Goal: Book appointment/travel/reservation

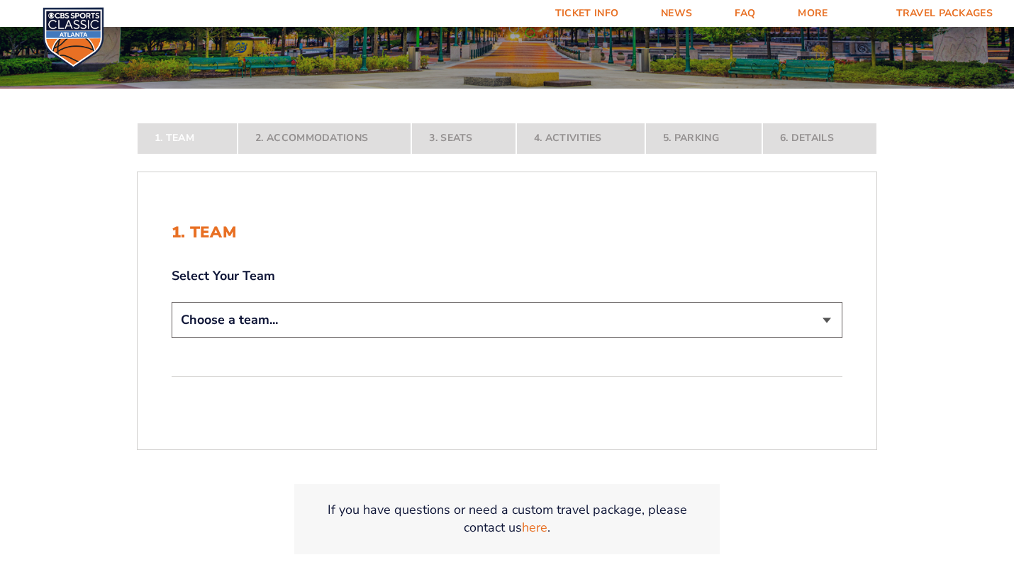
scroll to position [227, 0]
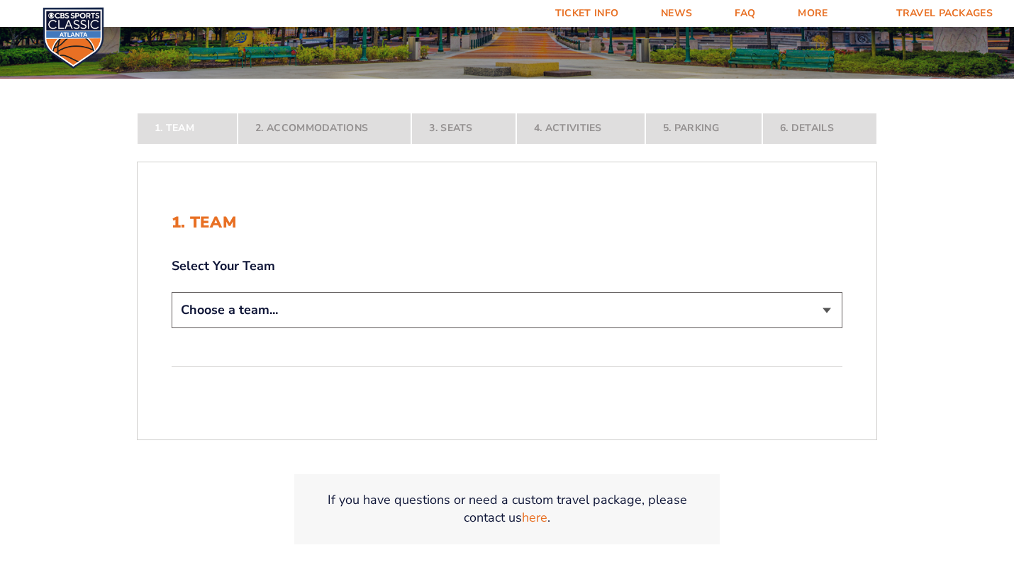
click at [457, 308] on select "Choose a team... [US_STATE] Wildcats [US_STATE] State Buckeyes [US_STATE] Tar H…" at bounding box center [507, 310] width 671 height 36
select select "12956"
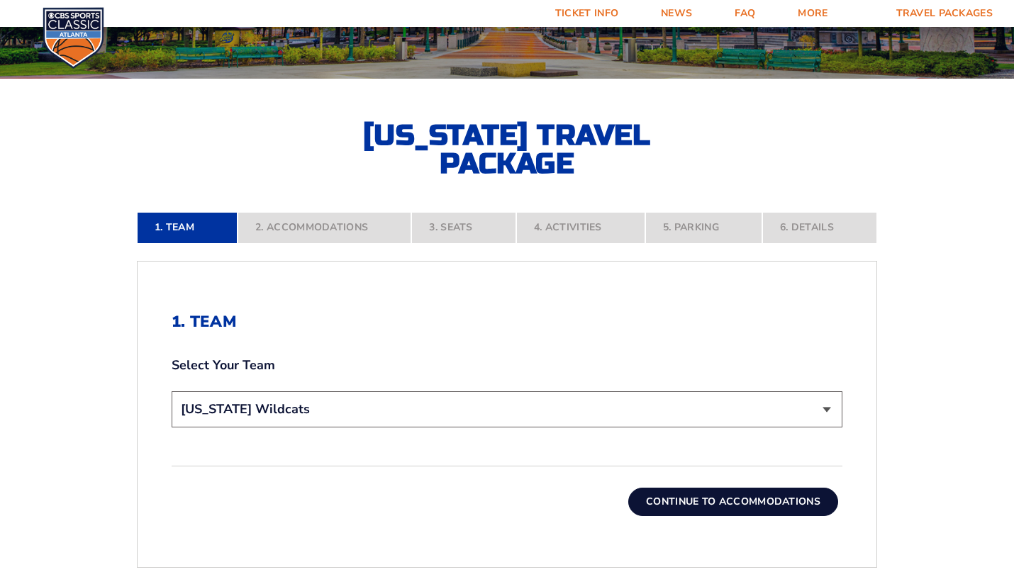
click at [893, 321] on div "1. Team 2. Accommodations 3. Seats 4. Activities 5. Parking 6. Details 1. Team …" at bounding box center [507, 459] width 808 height 562
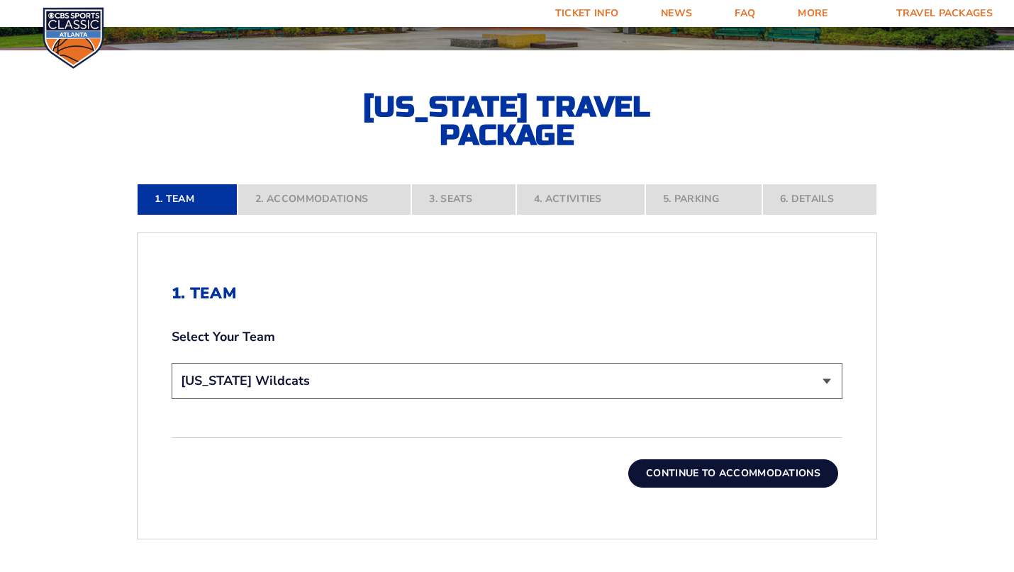
click at [762, 474] on button "Continue To Accommodations" at bounding box center [733, 473] width 210 height 28
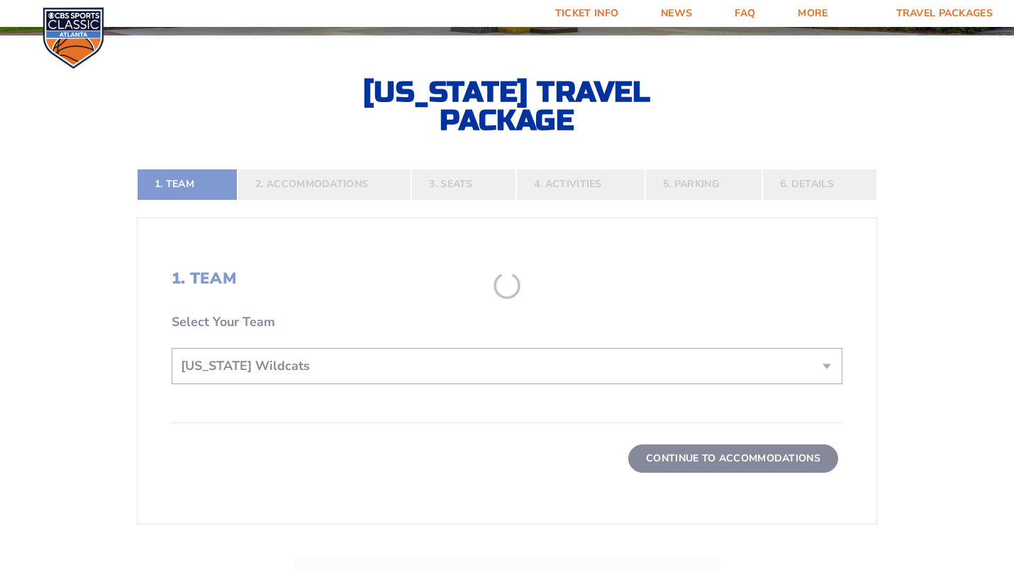
scroll to position [270, 0]
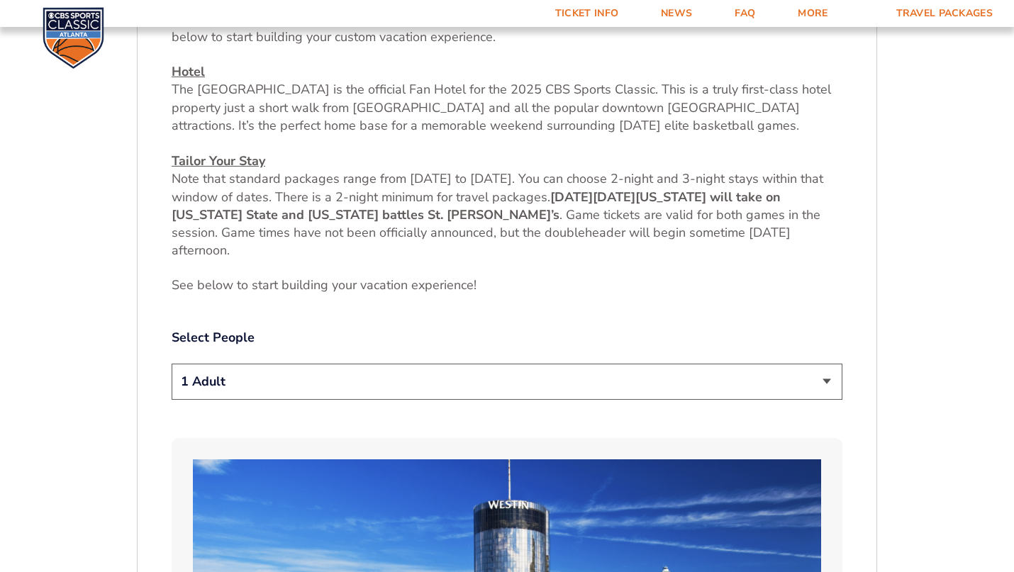
scroll to position [610, 0]
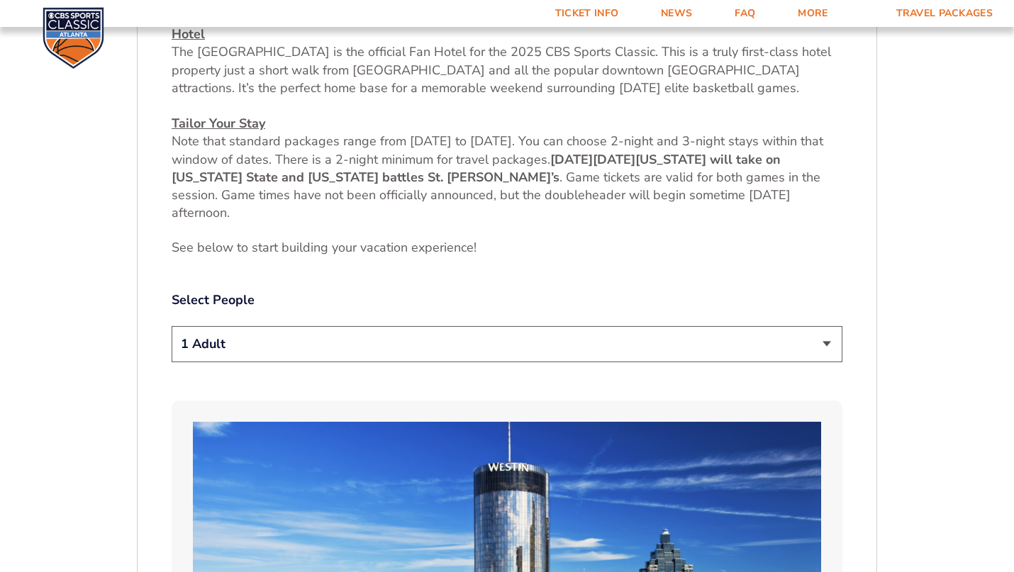
click at [698, 352] on select "1 Adult 2 Adults 3 Adults 4 Adults 2 Adults + 1 Child 2 Adults + 2 Children 2 A…" at bounding box center [507, 344] width 671 height 36
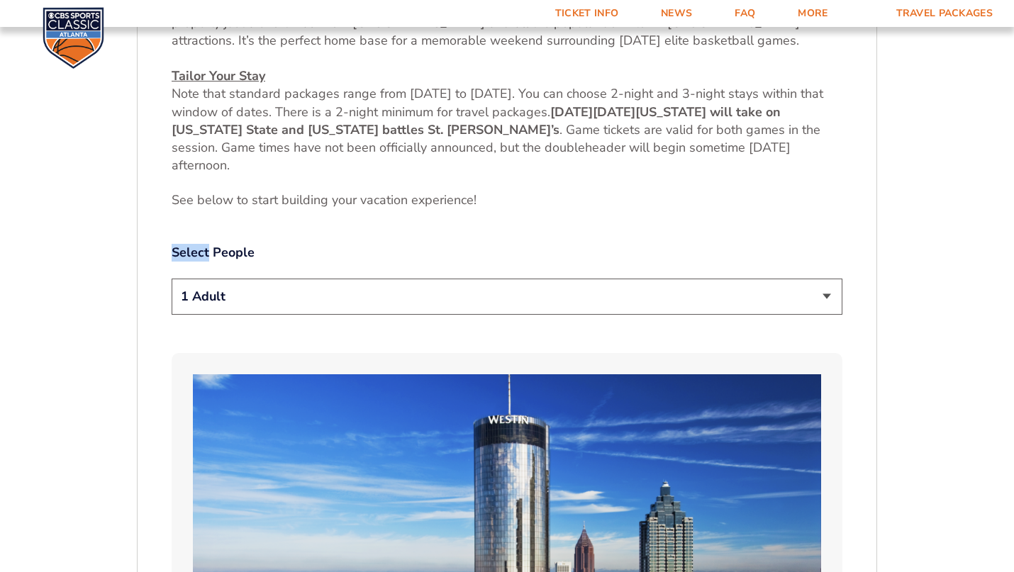
scroll to position [667, 0]
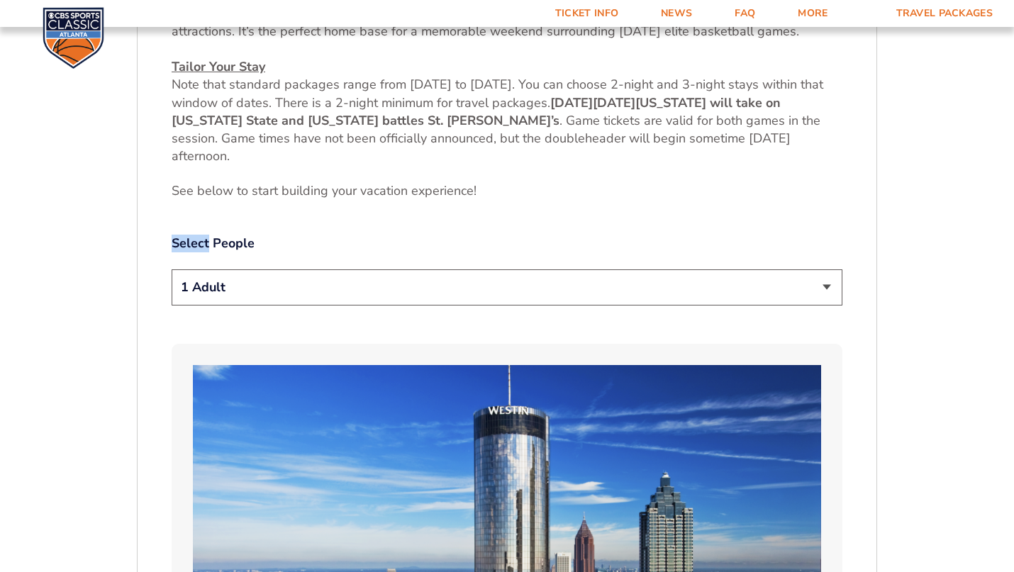
click at [769, 281] on select "1 Adult 2 Adults 3 Adults 4 Adults 2 Adults + 1 Child 2 Adults + 2 Children 2 A…" at bounding box center [507, 287] width 671 height 36
select select "2 Adults"
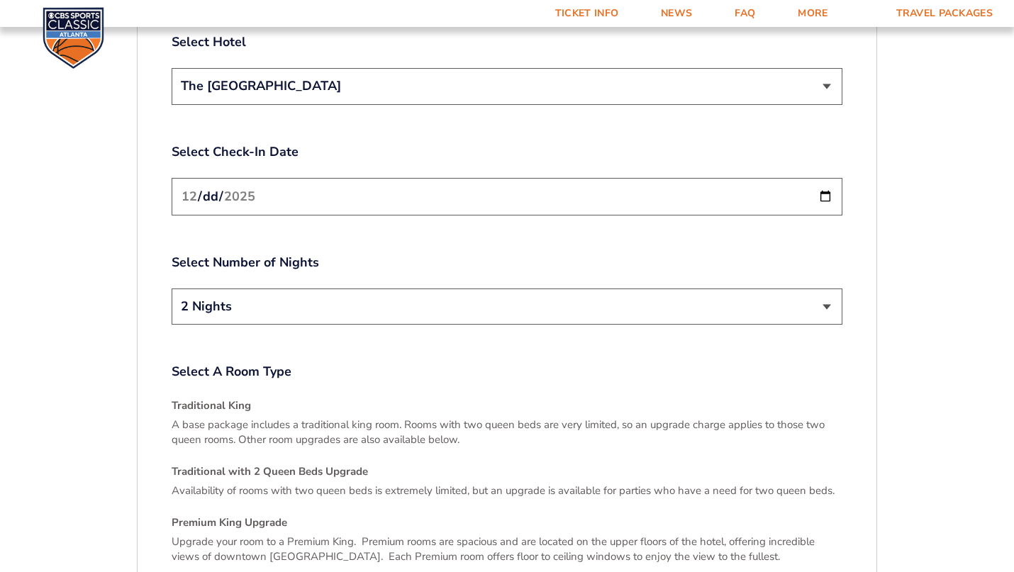
scroll to position [1773, 0]
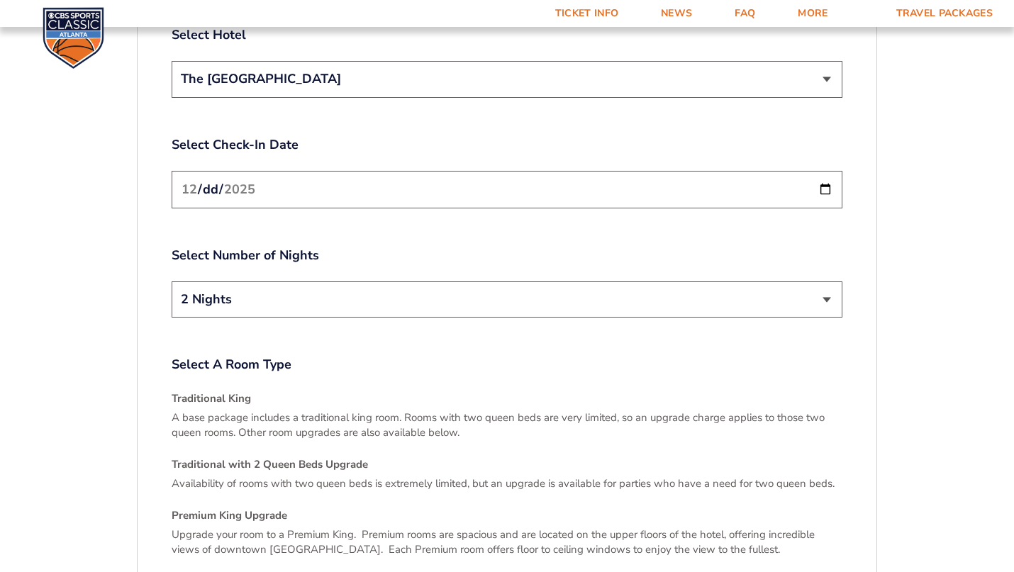
click at [809, 184] on input "[DATE]" at bounding box center [507, 190] width 671 height 38
click at [823, 174] on input "[DATE]" at bounding box center [507, 190] width 671 height 38
click at [819, 180] on input "[DATE]" at bounding box center [507, 190] width 671 height 38
click at [777, 250] on div "Select Number of Nights 2 Nights 3 Nights" at bounding box center [507, 284] width 671 height 75
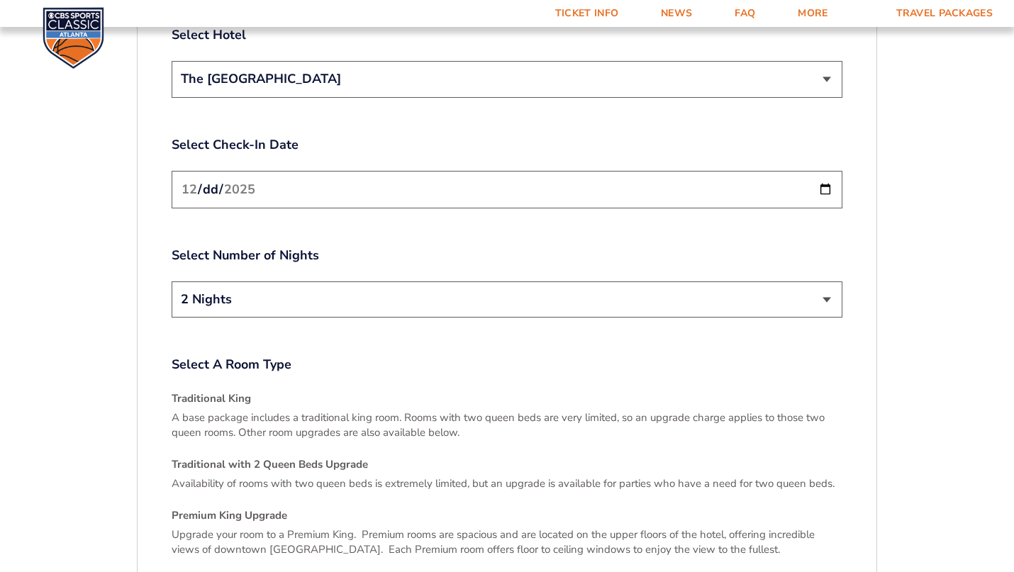
click at [765, 281] on select "2 Nights 3 Nights" at bounding box center [507, 299] width 671 height 36
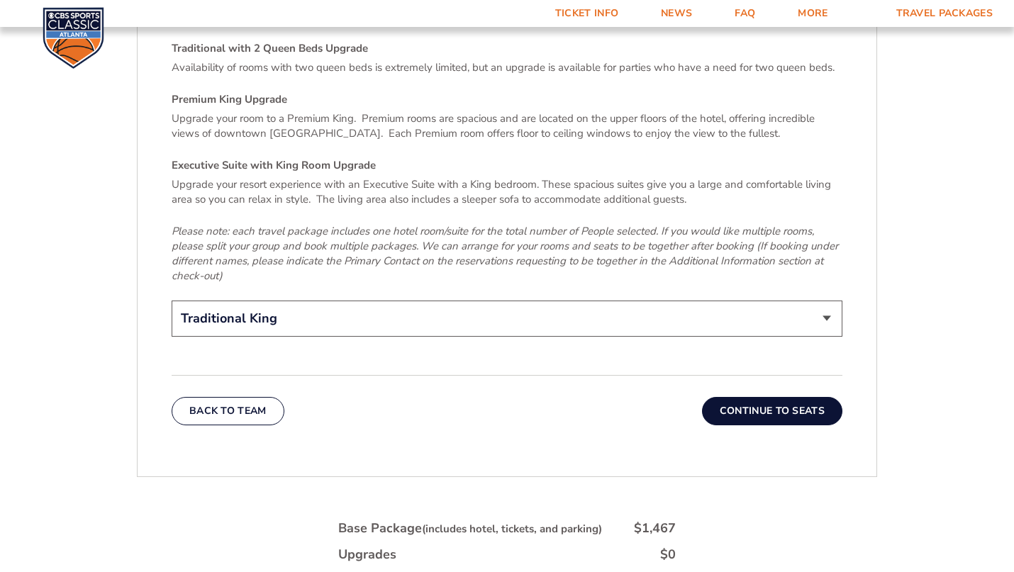
scroll to position [2227, 0]
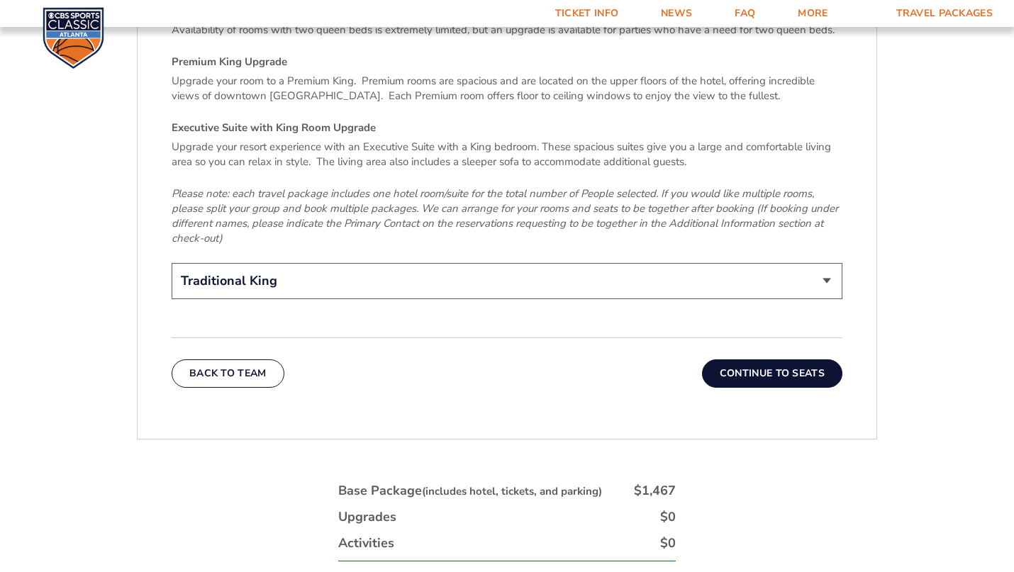
click at [771, 370] on button "Continue To Seats" at bounding box center [772, 373] width 140 height 28
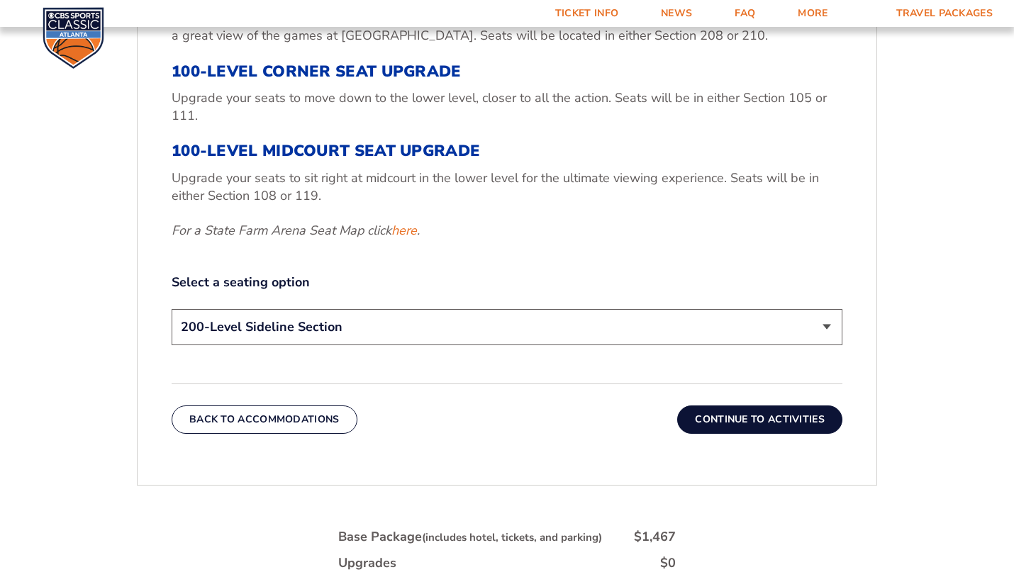
scroll to position [639, 0]
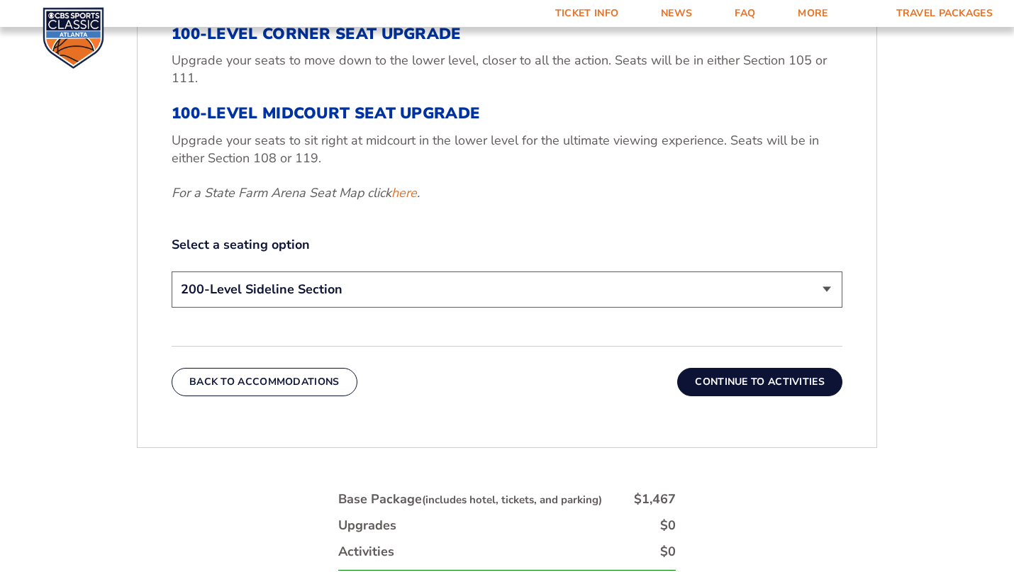
click at [729, 309] on div "200-Level Sideline Section 100-Level Corner Seat Upgrade (+$120 per person) 100…" at bounding box center [507, 292] width 671 height 40
click at [729, 299] on select "200-Level Sideline Section 100-Level Corner Seat Upgrade (+$120 per person) 100…" at bounding box center [507, 290] width 671 height 36
